Goal: Information Seeking & Learning: Learn about a topic

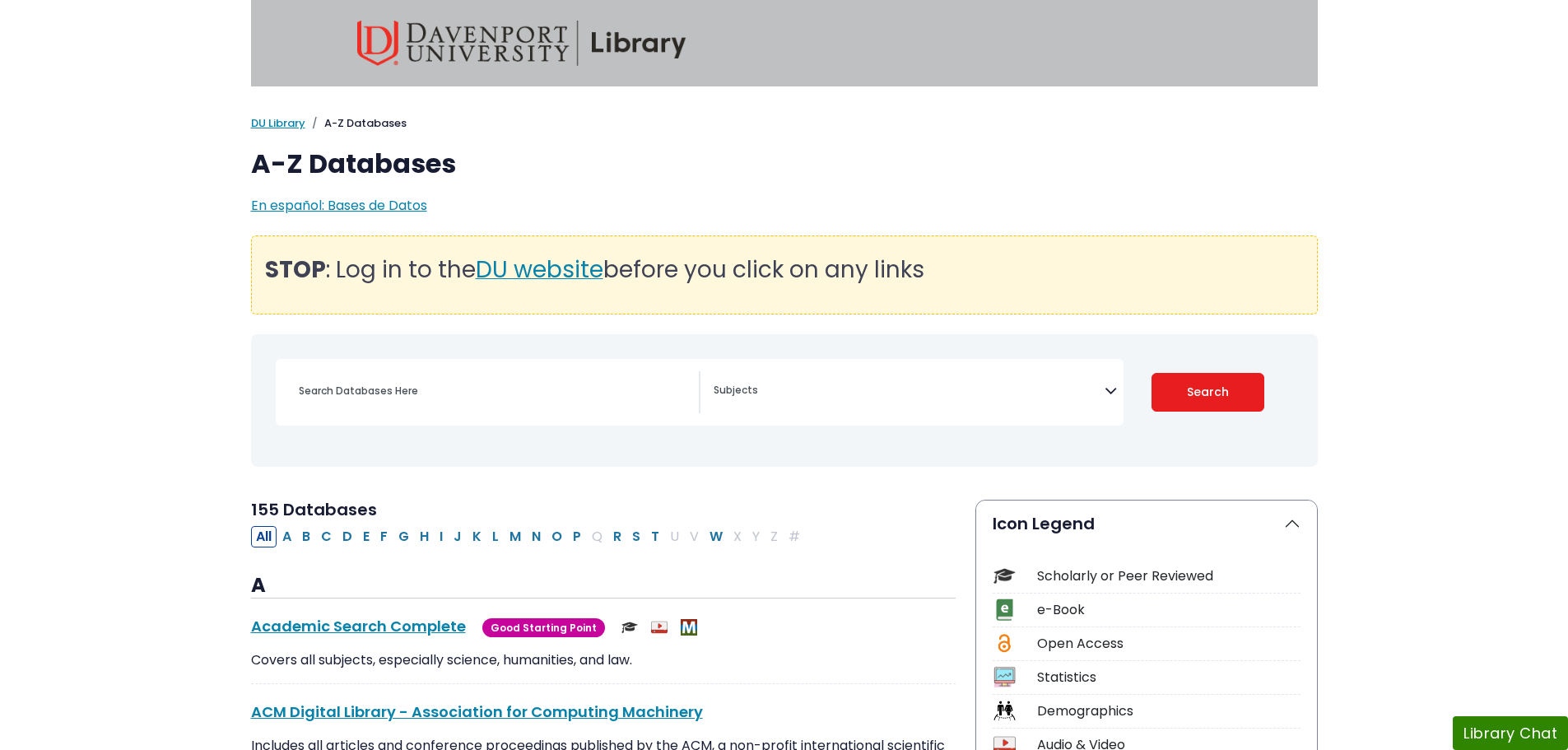
select select "Database Subject Filter"
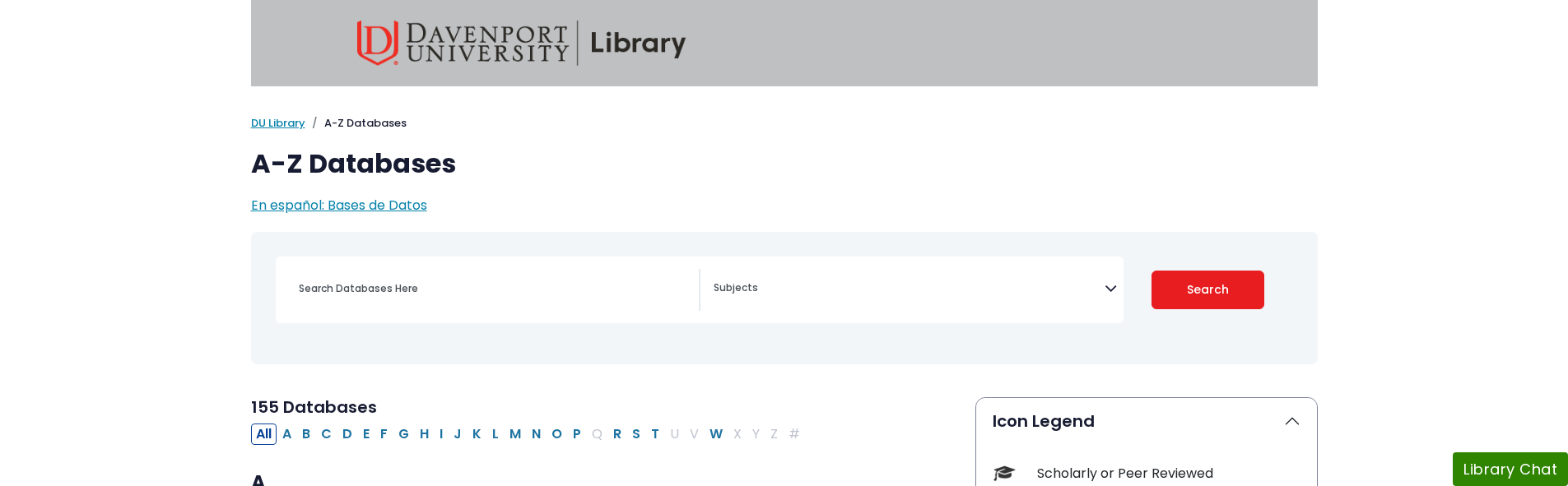
select select "Database Subject Filter"
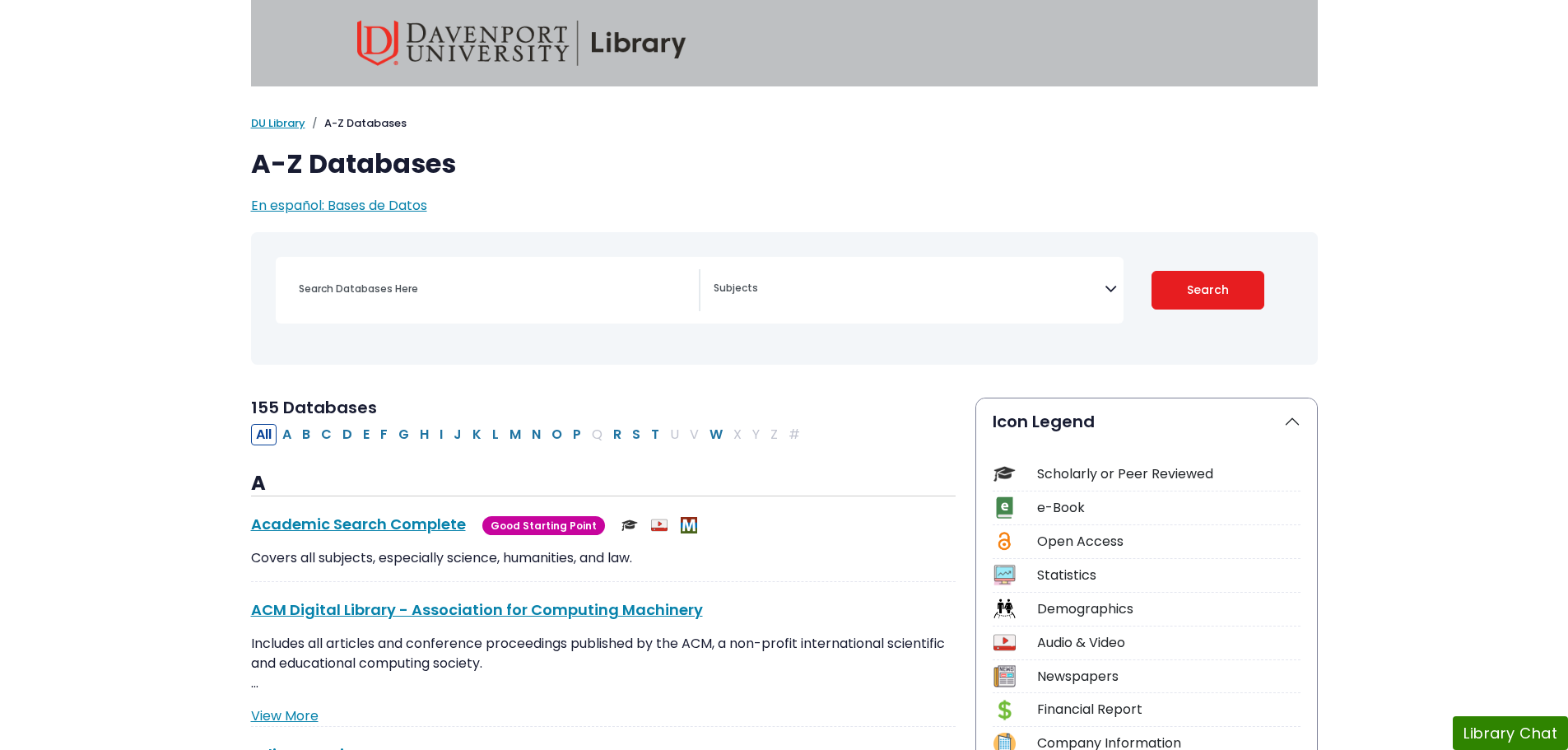
click at [681, 138] on div "My Davenport DU Library Library Guides A-Z Databases A-Z Databases En español: …" at bounding box center [784, 166] width 1086 height 100
click at [331, 204] on span "En español: Bases de Datos" at bounding box center [339, 205] width 176 height 19
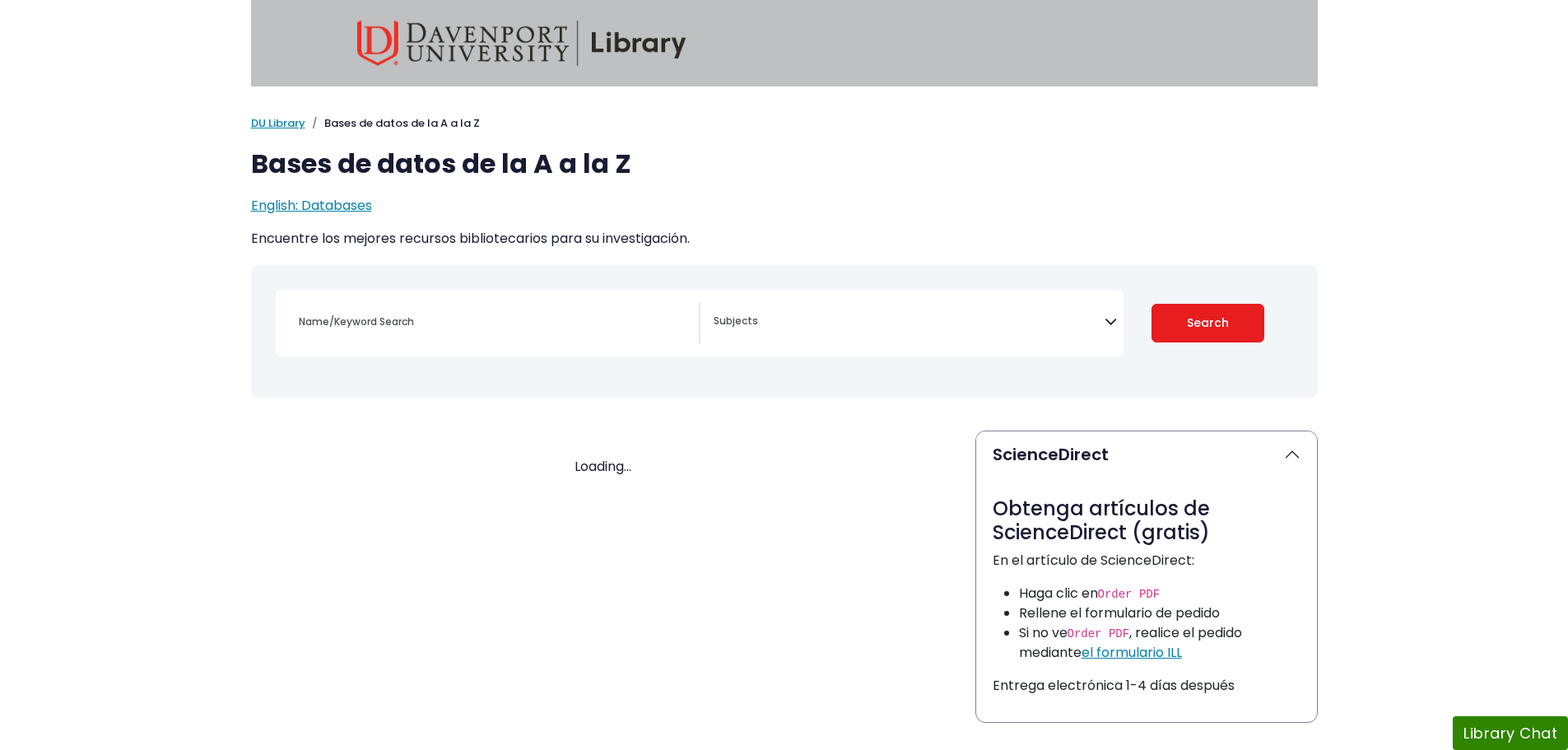
select select "Database Subject Filter"
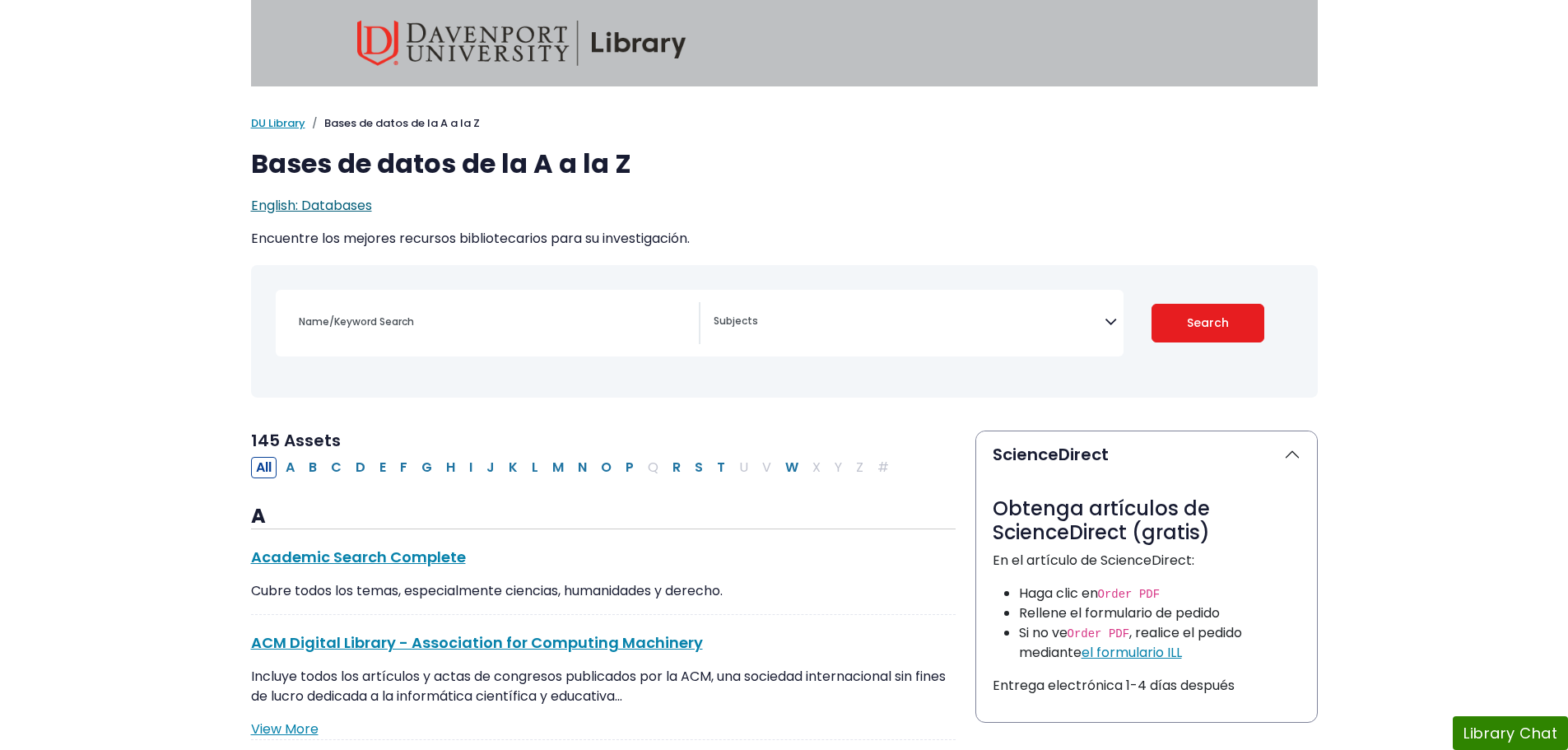
click at [312, 206] on span "English: Databases" at bounding box center [311, 205] width 121 height 19
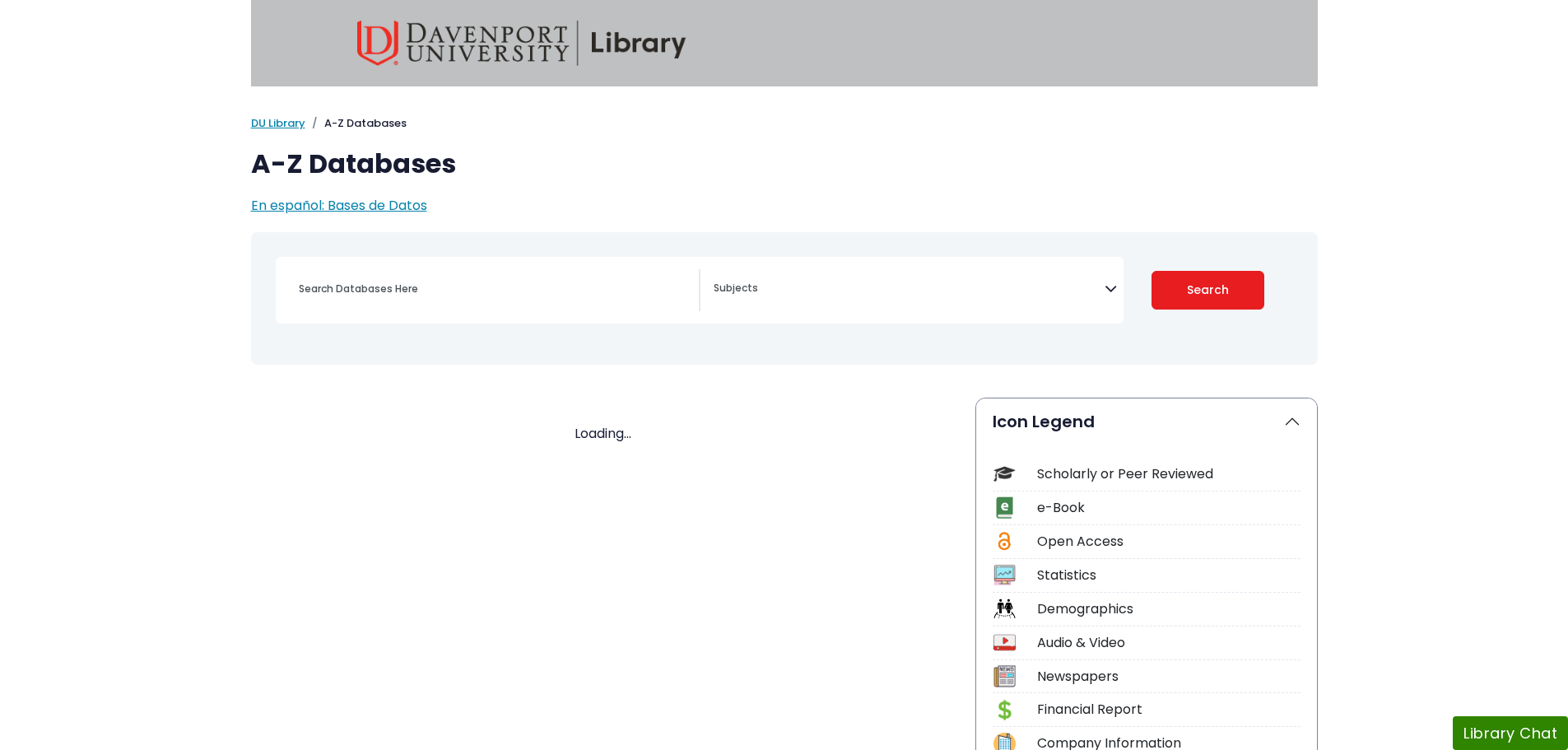
select select "Database Subject Filter"
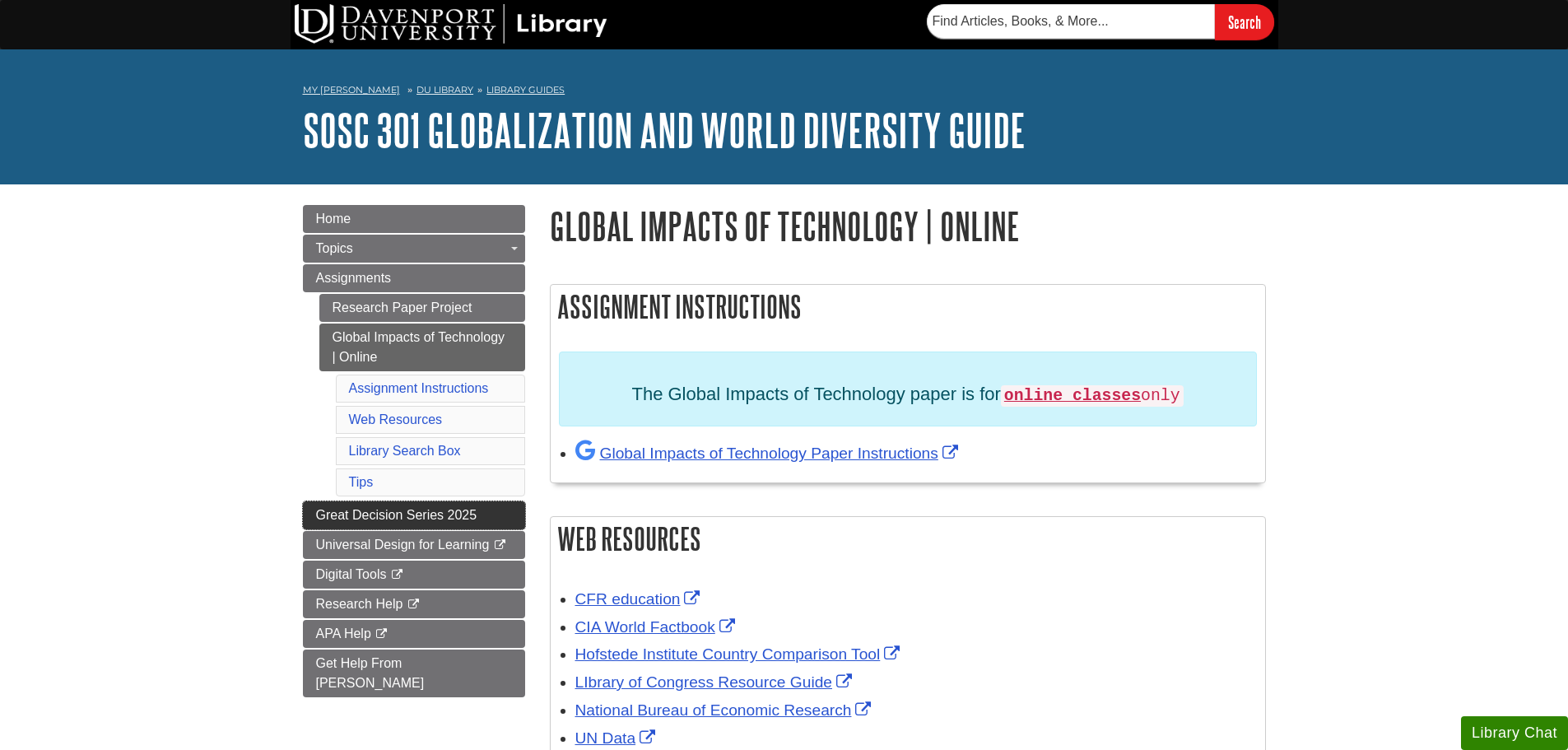
click at [409, 508] on span "Great Decision Series 2025" at bounding box center [396, 515] width 162 height 14
